Goal: Navigation & Orientation: Find specific page/section

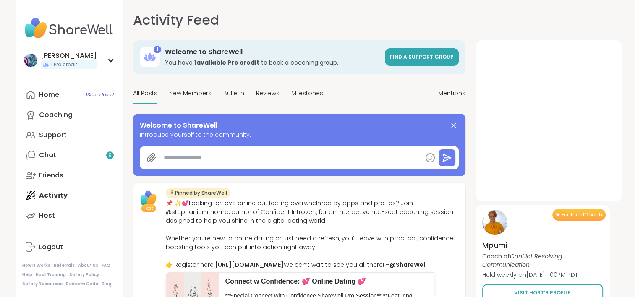
type textarea "*"
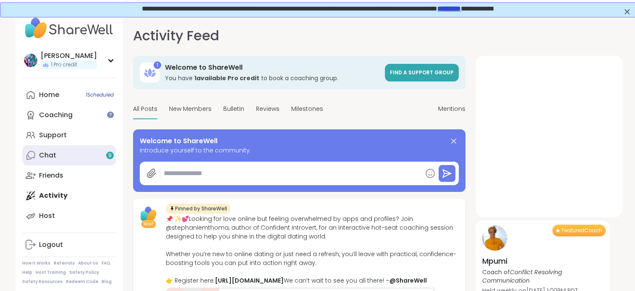
click at [79, 153] on link "Chat 9" at bounding box center [69, 155] width 94 height 20
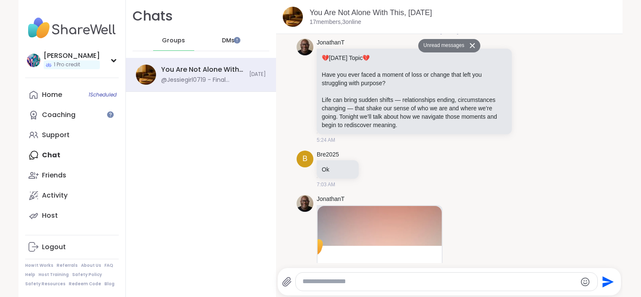
scroll to position [489, 0]
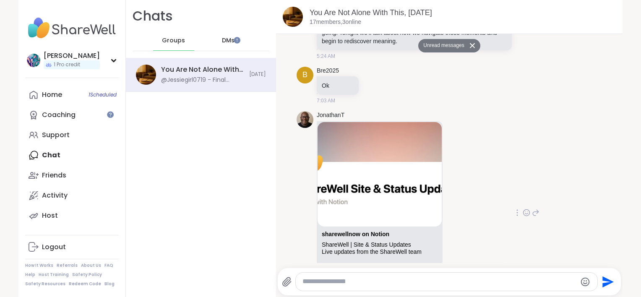
click at [337, 200] on img at bounding box center [380, 174] width 124 height 104
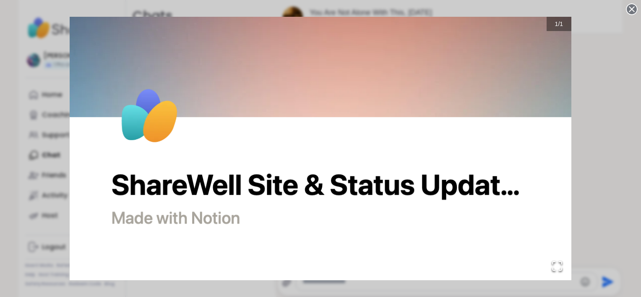
click at [586, 153] on div "1 / 1" at bounding box center [320, 148] width 641 height 297
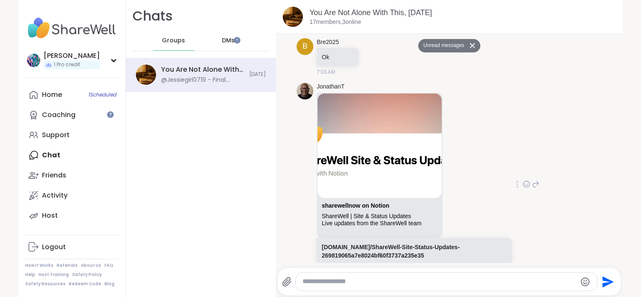
scroll to position [531, 0]
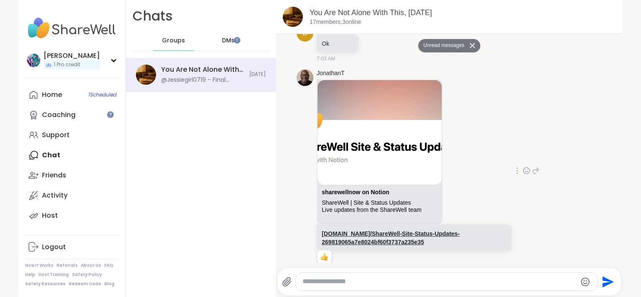
click at [383, 234] on link "[DOMAIN_NAME]/ShareWell-Site-Status-Updates-269819065a7e8024bf60f3737a235e35" at bounding box center [391, 237] width 138 height 15
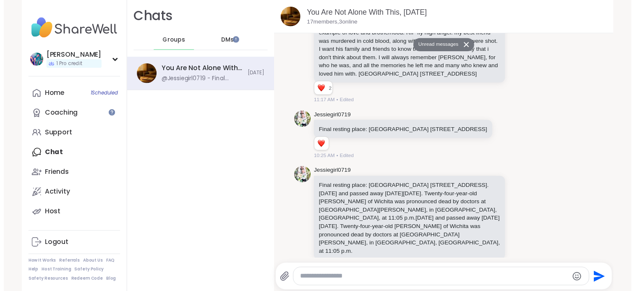
scroll to position [1245, 0]
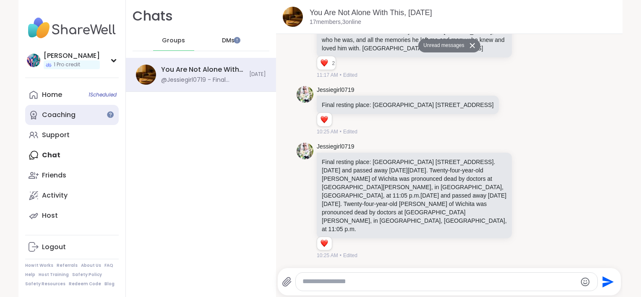
click at [94, 115] on link "Coaching" at bounding box center [72, 115] width 94 height 20
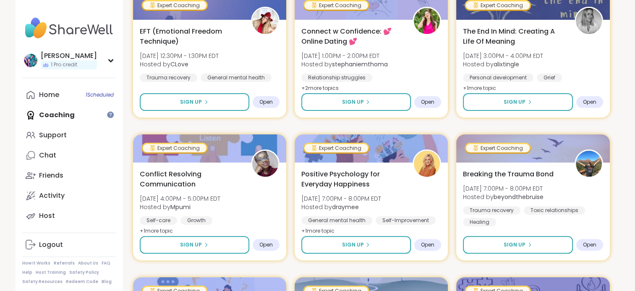
scroll to position [210, 0]
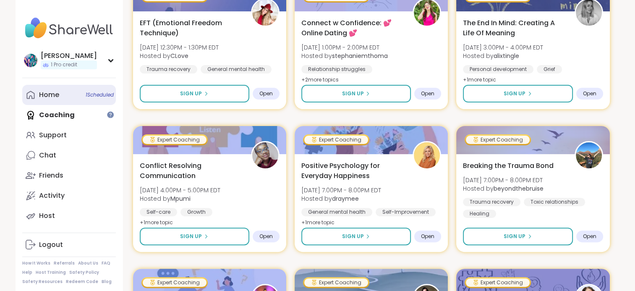
click at [81, 97] on link "Home 1 Scheduled" at bounding box center [69, 95] width 94 height 20
